Goal: Task Accomplishment & Management: Use online tool/utility

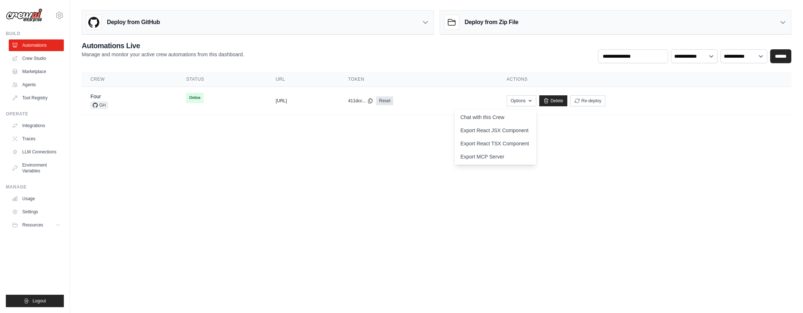
click at [315, 140] on body "[PERSON_NAME][EMAIL_ADDRESS][PERSON_NAME][DOMAIN_NAME] Settings Build Automatio…" at bounding box center [401, 156] width 803 height 313
click at [137, 108] on div "Four GH" at bounding box center [130, 101] width 78 height 16
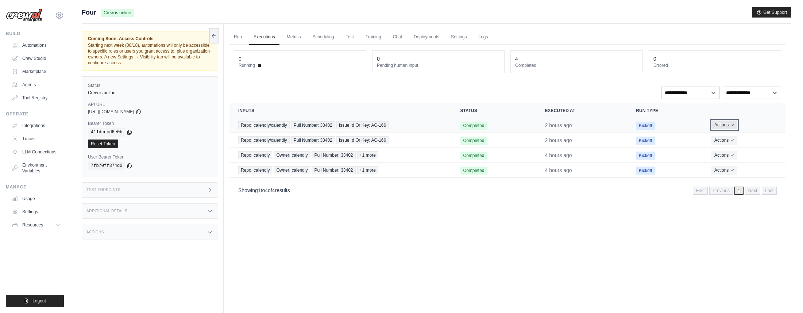
click at [728, 124] on button "Actions" at bounding box center [725, 124] width 26 height 9
click at [681, 127] on td "Kickoff" at bounding box center [665, 125] width 76 height 15
click at [638, 126] on span "Kickoff" at bounding box center [645, 126] width 19 height 8
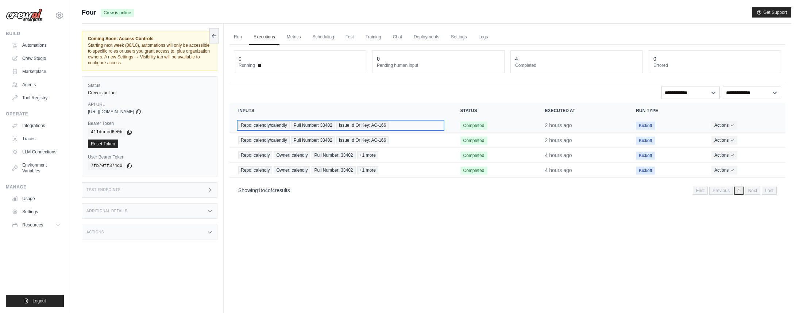
click at [248, 127] on span "Repo: calendly/calendly" at bounding box center [263, 125] width 51 height 8
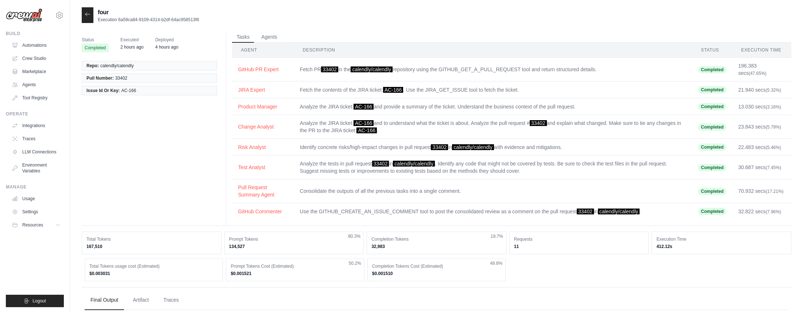
click at [87, 9] on div at bounding box center [88, 15] width 12 height 16
click at [87, 15] on icon at bounding box center [88, 14] width 6 height 6
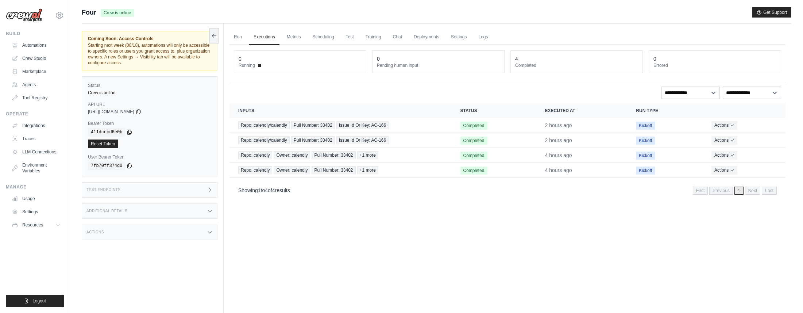
click at [172, 185] on div "Test Endpoints" at bounding box center [150, 189] width 136 height 15
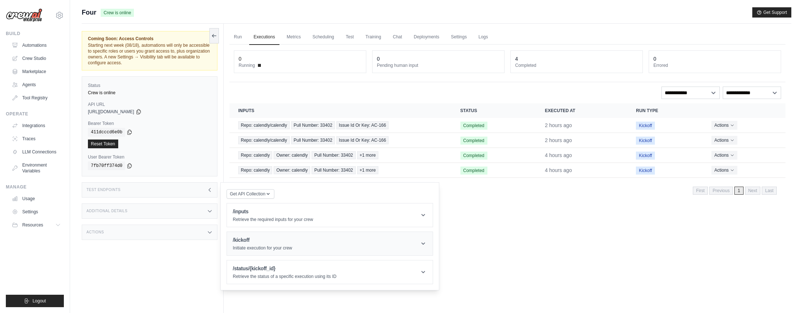
click at [274, 239] on h1 "/kickoff" at bounding box center [262, 239] width 59 height 7
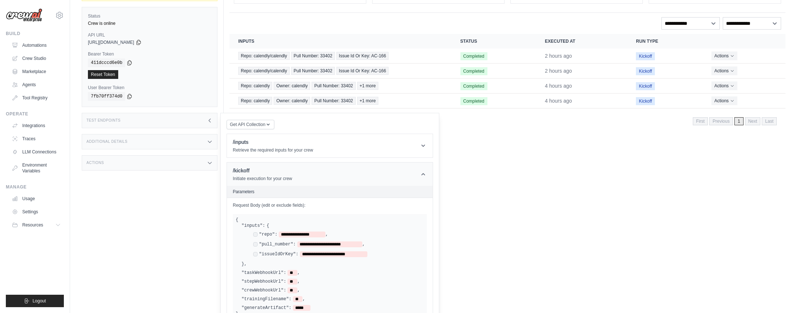
scroll to position [78, 0]
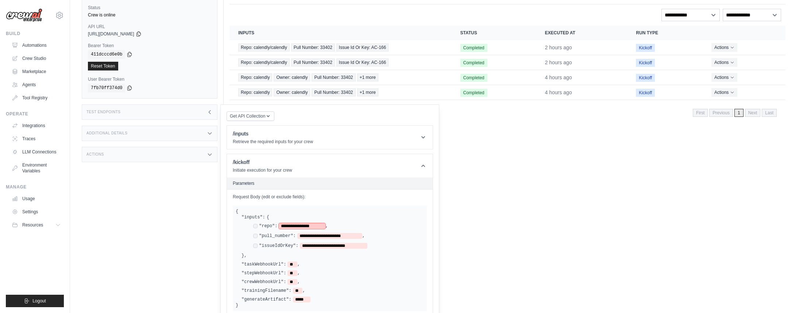
click at [294, 227] on span "**********" at bounding box center [302, 226] width 47 height 6
click at [313, 235] on span "**********" at bounding box center [329, 236] width 65 height 6
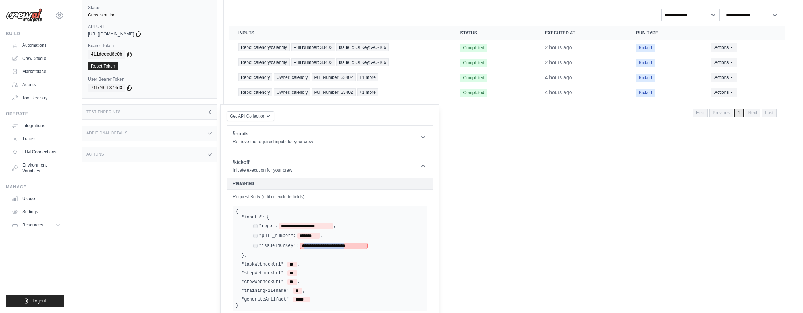
drag, startPoint x: 308, startPoint y: 247, endPoint x: 364, endPoint y: 245, distance: 55.2
click at [364, 245] on span "**********" at bounding box center [334, 246] width 68 height 6
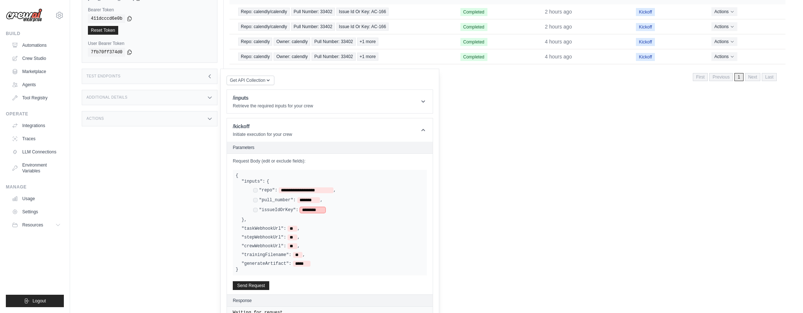
scroll to position [153, 0]
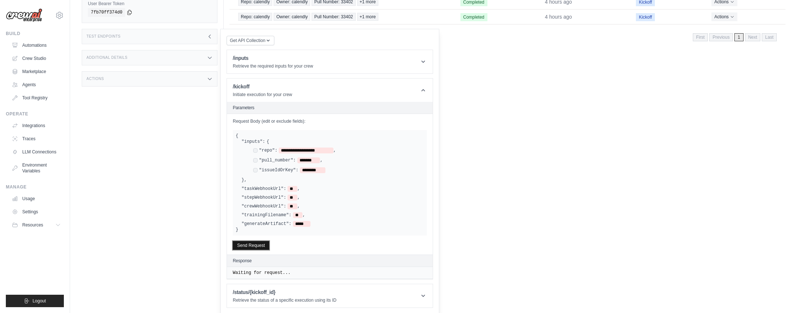
click at [243, 243] on button "Send Request" at bounding box center [251, 245] width 36 height 9
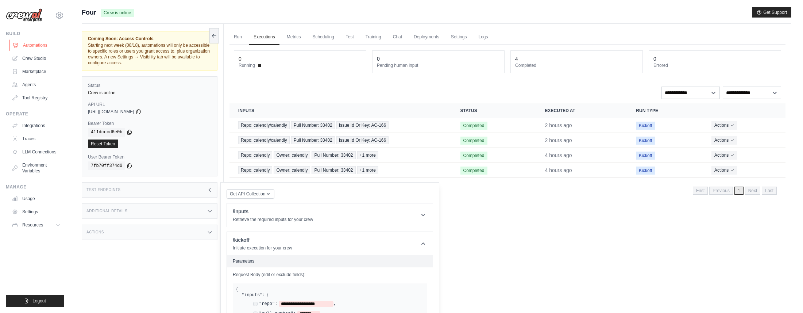
click at [44, 49] on link "Automations" at bounding box center [36, 45] width 55 height 12
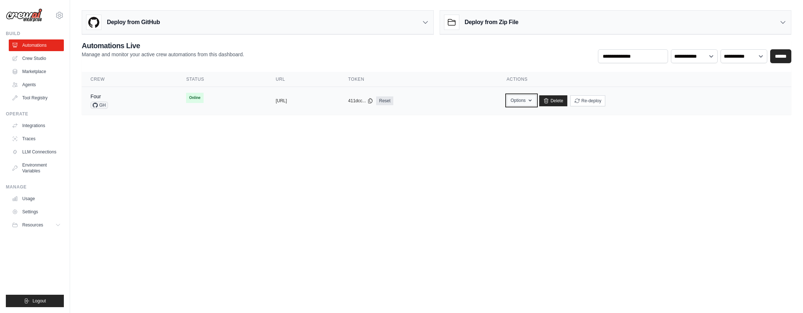
click at [537, 100] on button "Options" at bounding box center [522, 100] width 30 height 11
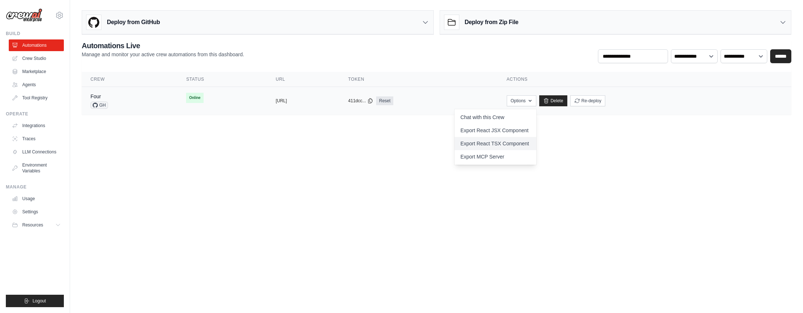
click at [537, 145] on link "Export React TSX Component" at bounding box center [496, 143] width 82 height 13
click at [537, 127] on link "Export React JSX Component" at bounding box center [496, 130] width 82 height 13
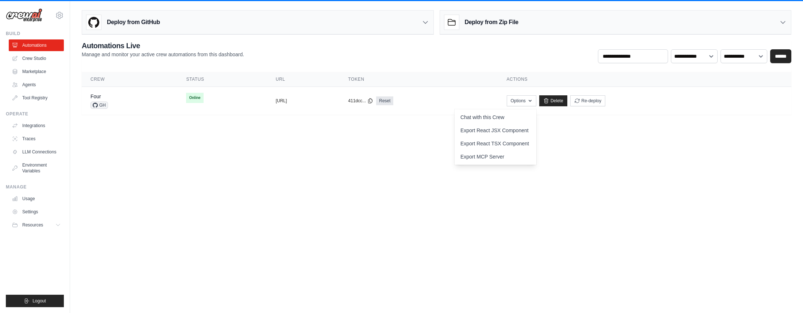
click at [184, 115] on main "**********" at bounding box center [436, 65] width 733 height 131
click at [196, 109] on tr "Four GH Online copied https://four-134beb18-1554-45b5-bb0 copied 411dcc... Reset" at bounding box center [437, 101] width 710 height 28
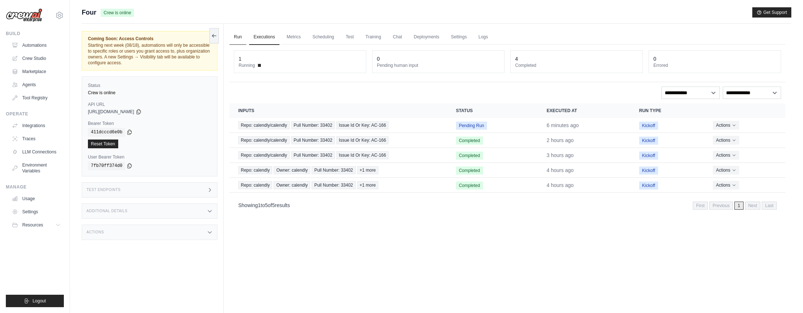
click at [238, 36] on link "Run" at bounding box center [238, 37] width 17 height 15
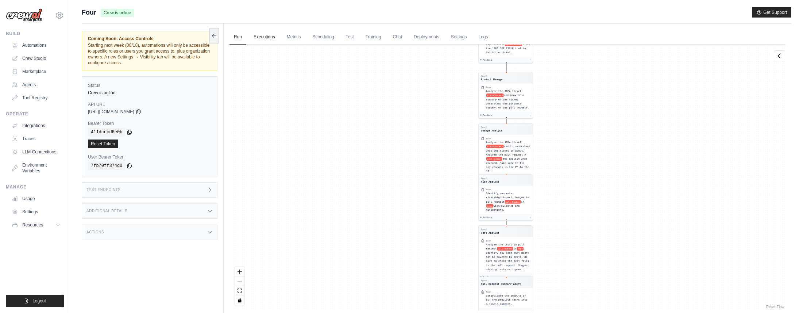
click at [258, 35] on link "Executions" at bounding box center [264, 37] width 30 height 15
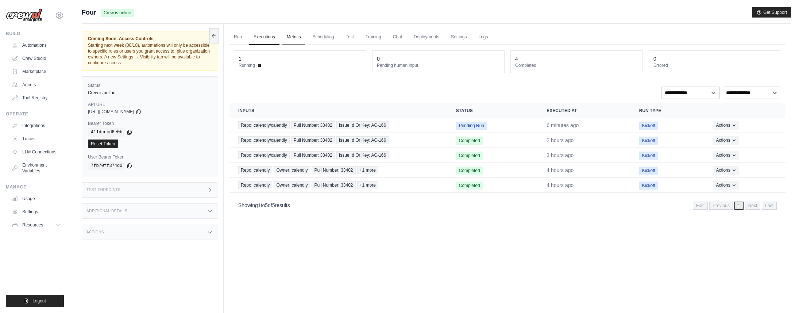
click at [304, 36] on link "Metrics" at bounding box center [293, 37] width 23 height 15
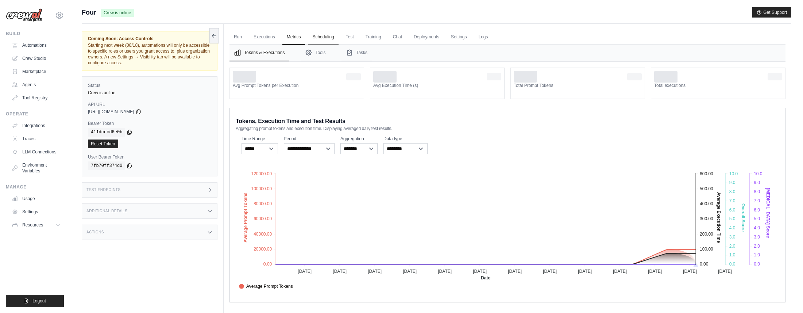
click at [315, 36] on link "Scheduling" at bounding box center [323, 37] width 30 height 15
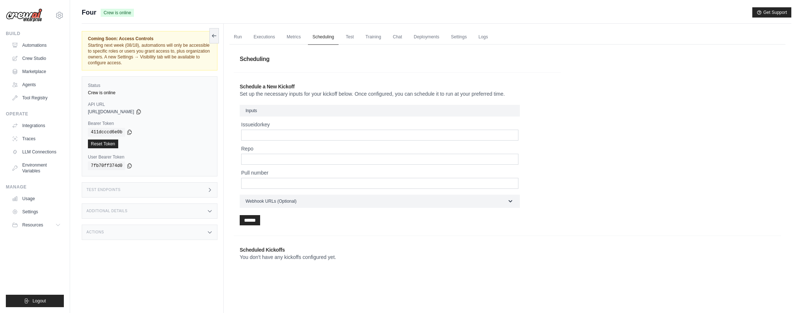
click at [331, 37] on link "Scheduling" at bounding box center [323, 37] width 30 height 15
click at [350, 37] on link "Test" at bounding box center [350, 37] width 17 height 15
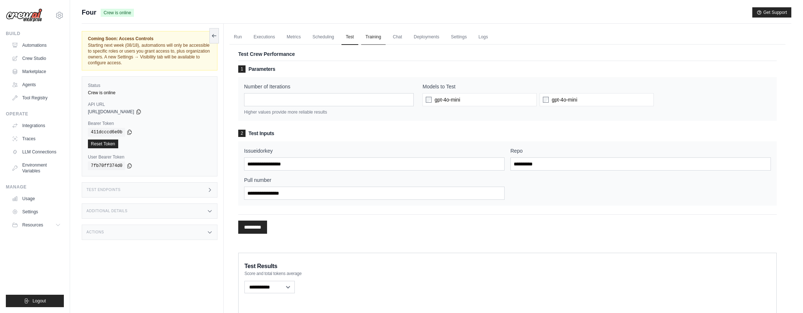
click at [370, 38] on link "Training" at bounding box center [373, 37] width 24 height 15
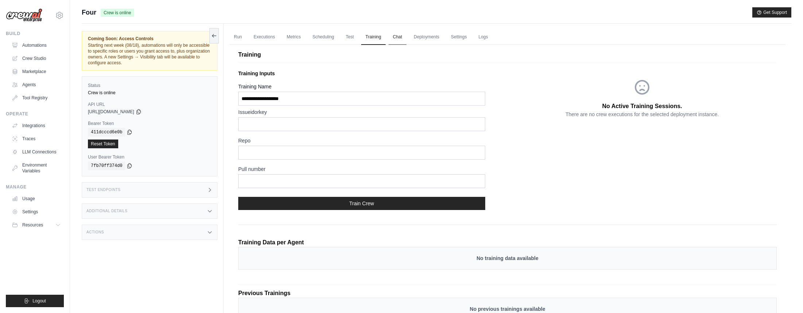
click at [402, 39] on link "Chat" at bounding box center [398, 37] width 18 height 15
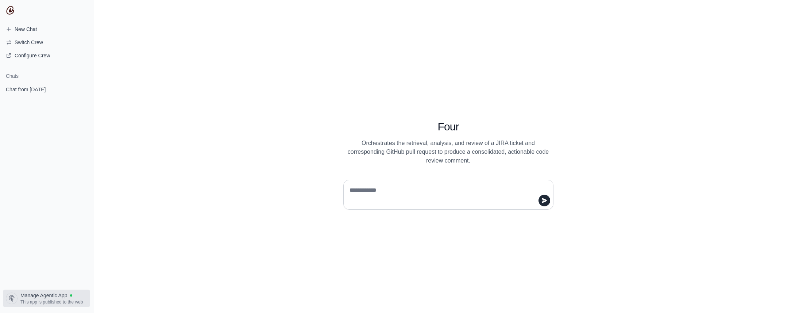
click at [56, 299] on span "Manage Agentic App" at bounding box center [43, 295] width 47 height 7
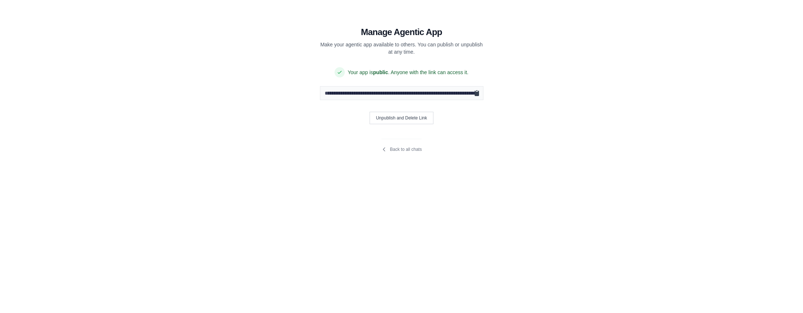
click at [478, 94] on icon "Copy public URL" at bounding box center [477, 93] width 4 height 5
